Goal: Task Accomplishment & Management: Complete application form

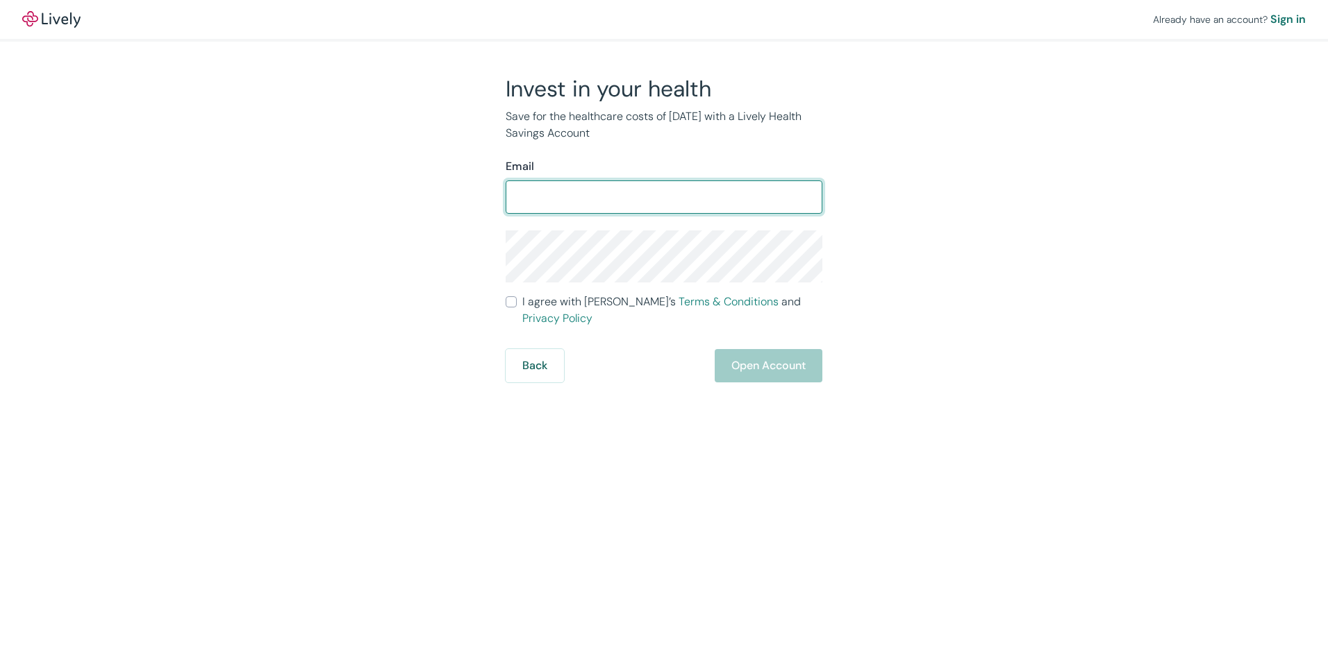
click at [537, 201] on input "Email" at bounding box center [664, 197] width 317 height 28
type input "t"
type input "[PERSON_NAME][EMAIL_ADDRESS][DOMAIN_NAME]"
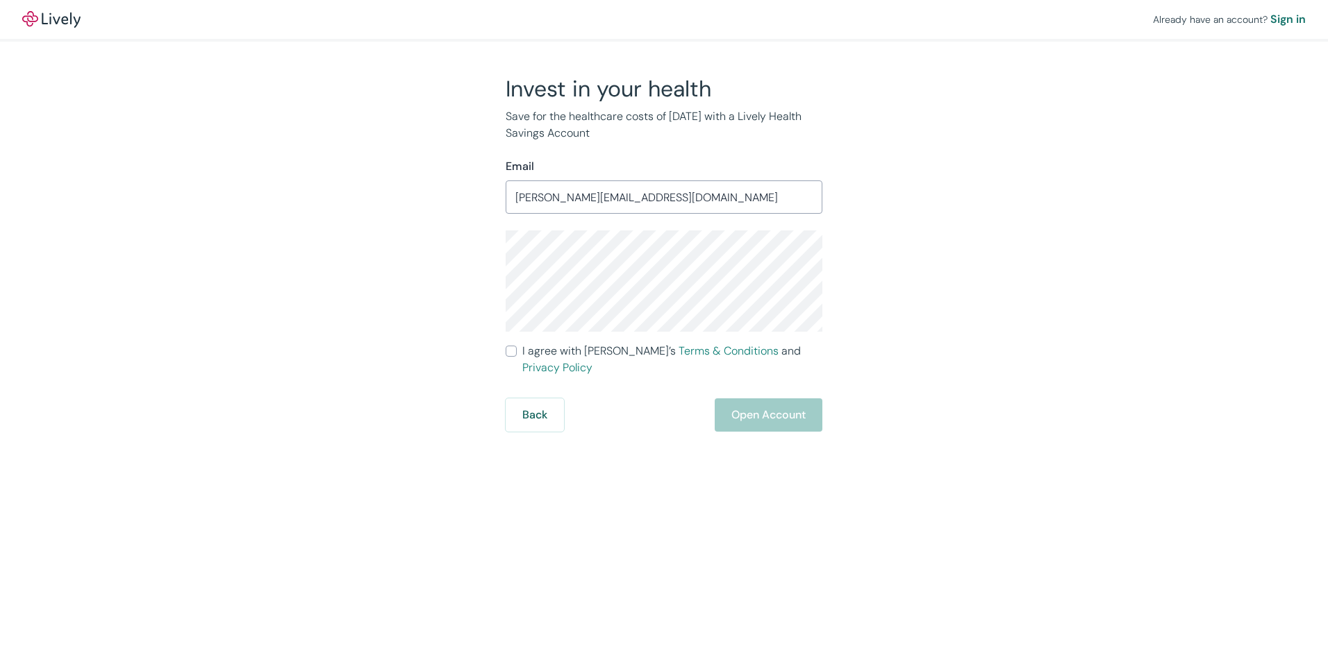
click at [1163, 249] on div "Already have an account? Sign in Invest in your health Save for the healthcare …" at bounding box center [664, 216] width 1328 height 432
click at [508, 351] on input "I agree with Lively’s Terms & Conditions and Privacy Policy" at bounding box center [511, 351] width 11 height 11
checkbox input "true"
click at [765, 412] on button "Open Account" at bounding box center [769, 415] width 108 height 33
